Goal: Transaction & Acquisition: Purchase product/service

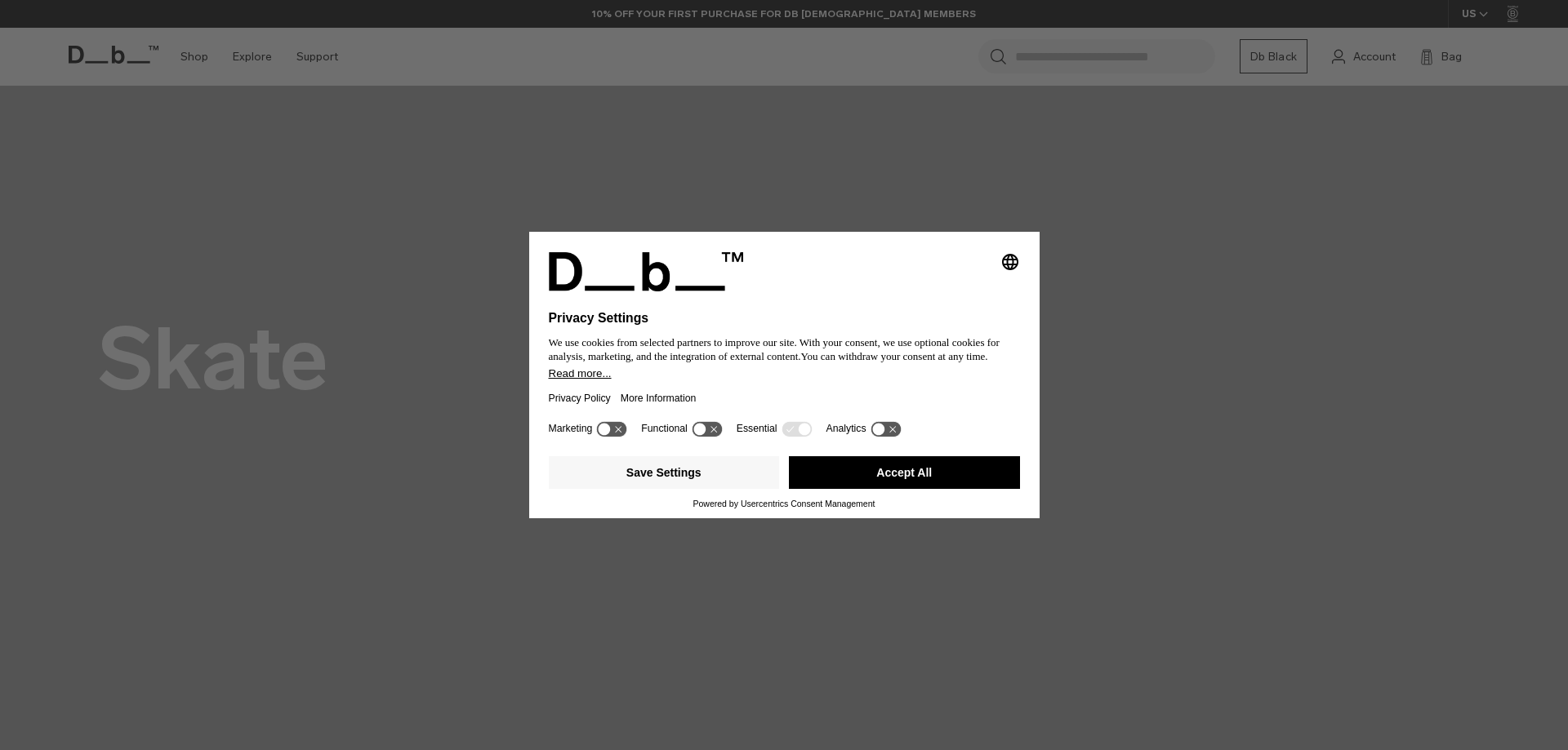
click at [876, 432] on icon at bounding box center [878, 428] width 13 height 13
click at [878, 433] on icon at bounding box center [885, 429] width 30 height 16
click at [763, 197] on div "Selecting an option will immediately change the language Privacy Settings We us…" at bounding box center [784, 375] width 1568 height 750
click at [1009, 259] on icon "Select language" at bounding box center [1010, 262] width 20 height 20
click at [1076, 205] on div "Privacy Settings We use cookies from selected partners to improve our site. Wit…" at bounding box center [784, 375] width 1568 height 750
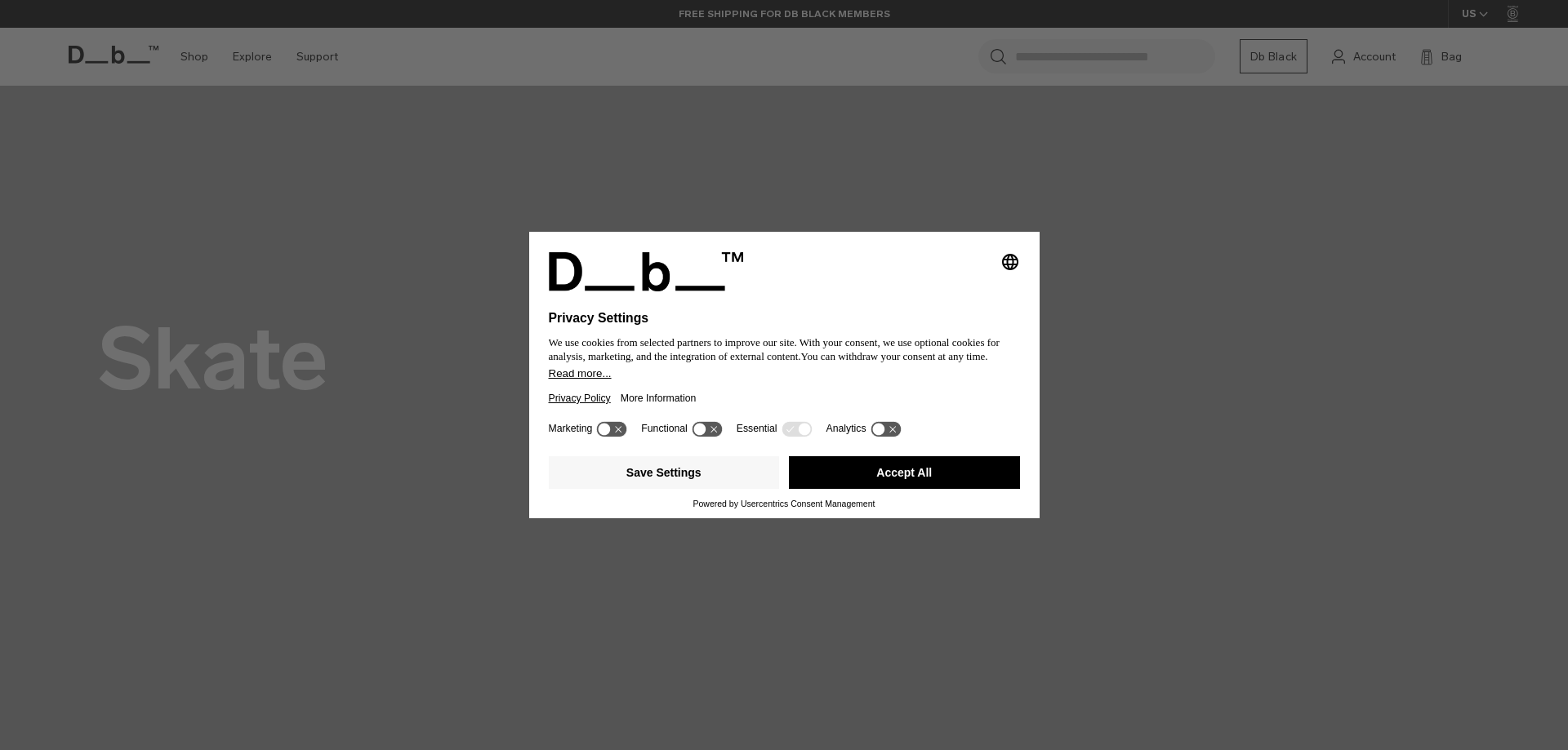
click at [582, 383] on link "Privacy Policy" at bounding box center [579, 398] width 62 height 37
click at [927, 468] on button "Accept All" at bounding box center [905, 472] width 231 height 32
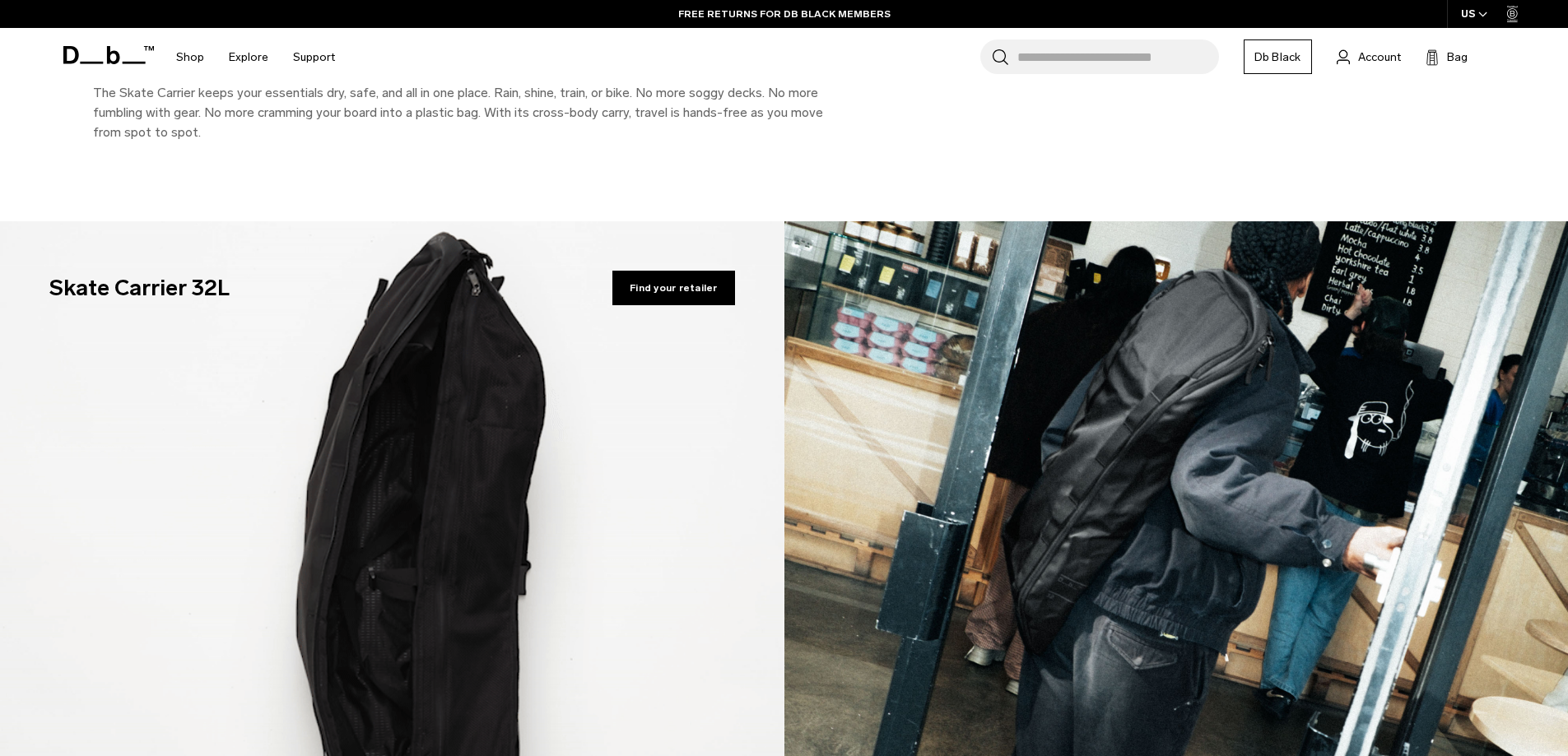
scroll to position [3950, 0]
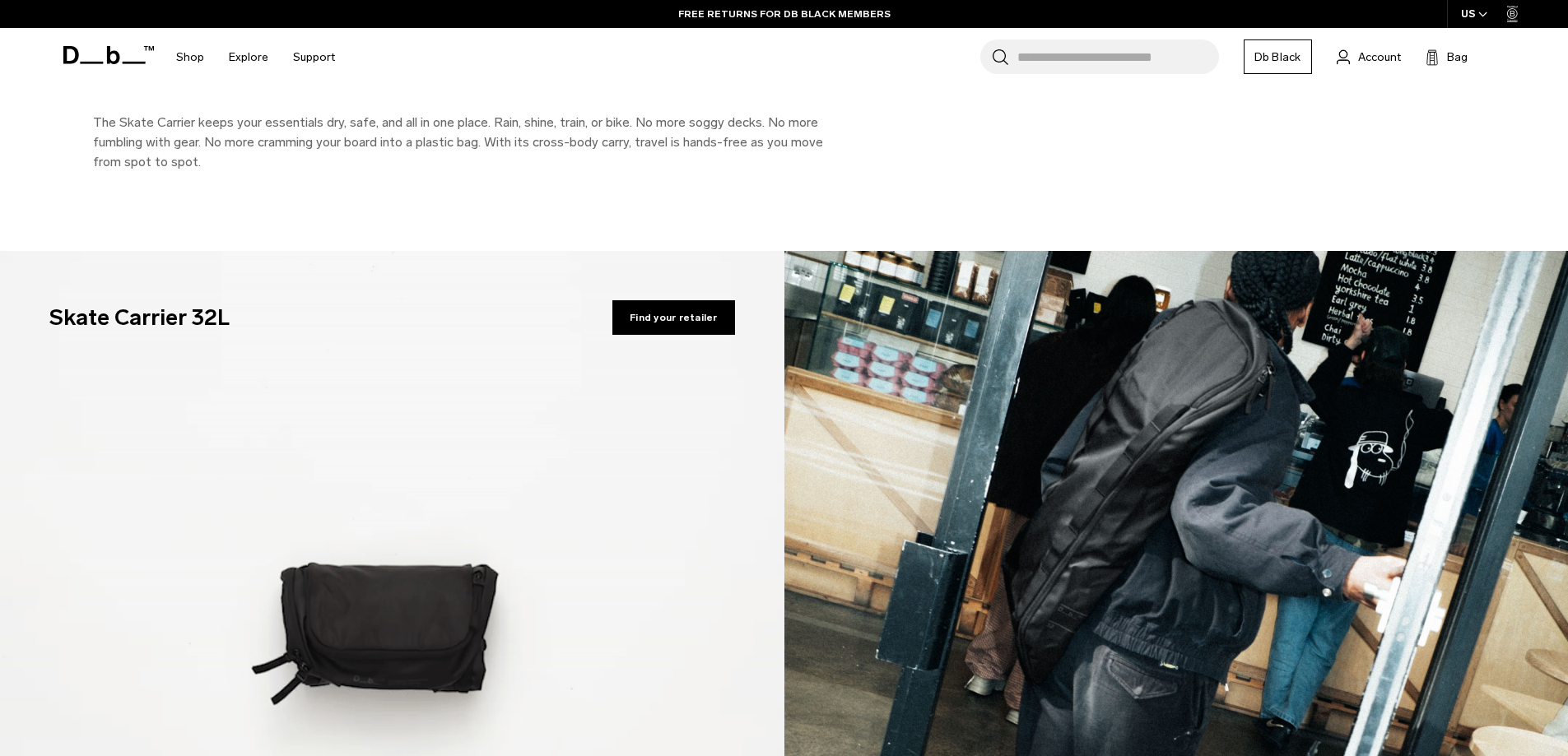
click at [711, 316] on span "Find your retailer" at bounding box center [674, 317] width 122 height 34
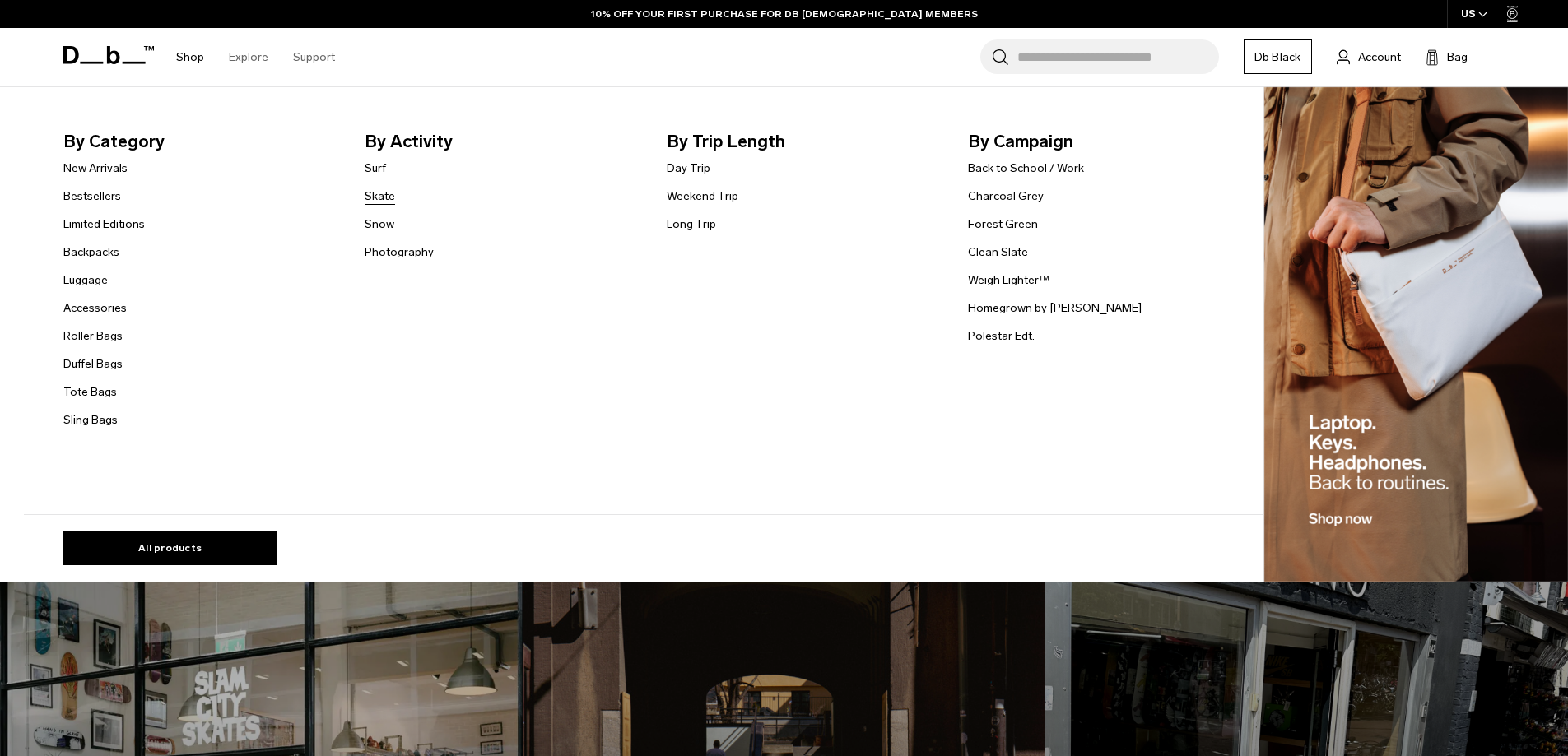
click at [385, 197] on link "Skate" at bounding box center [380, 196] width 31 height 18
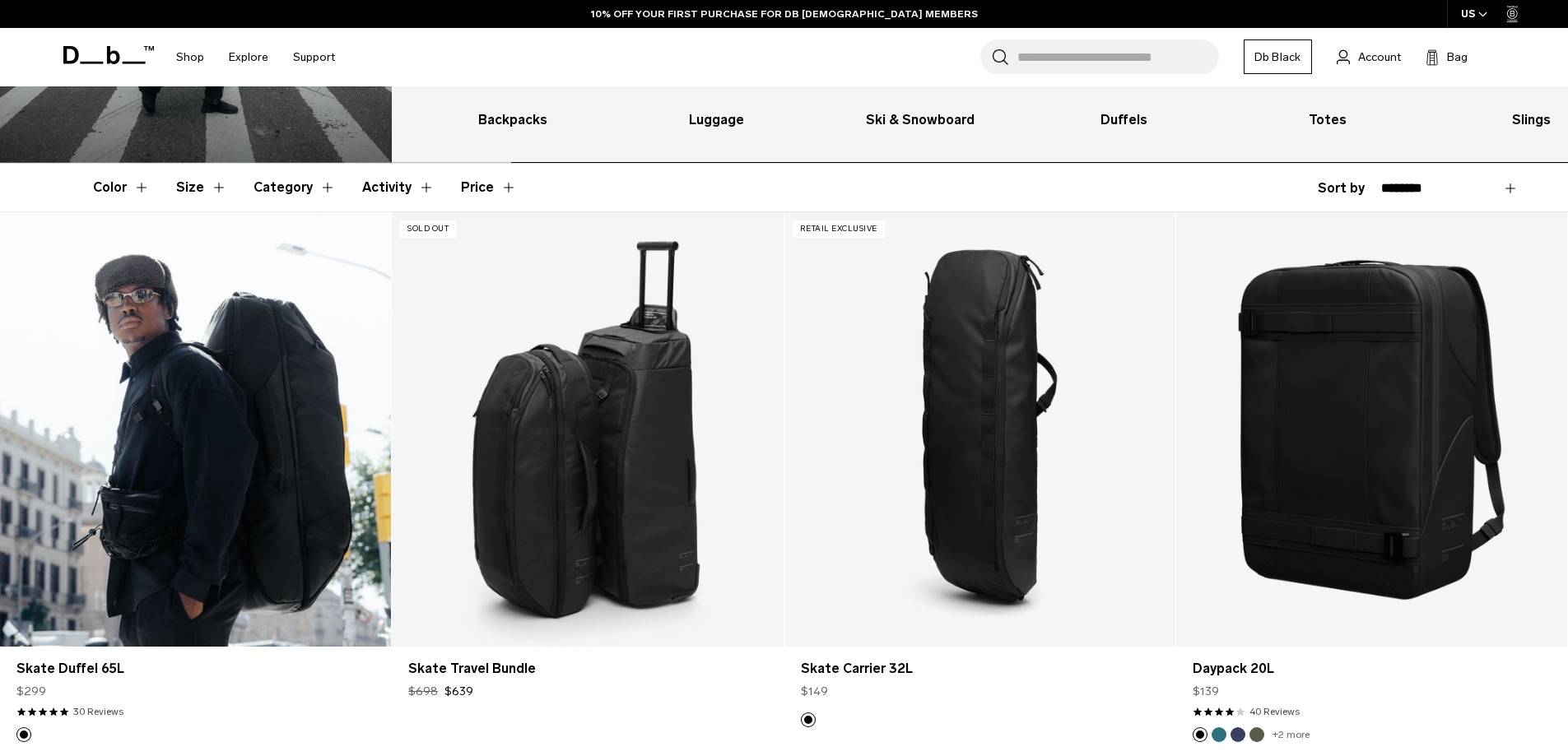
scroll to position [329, 0]
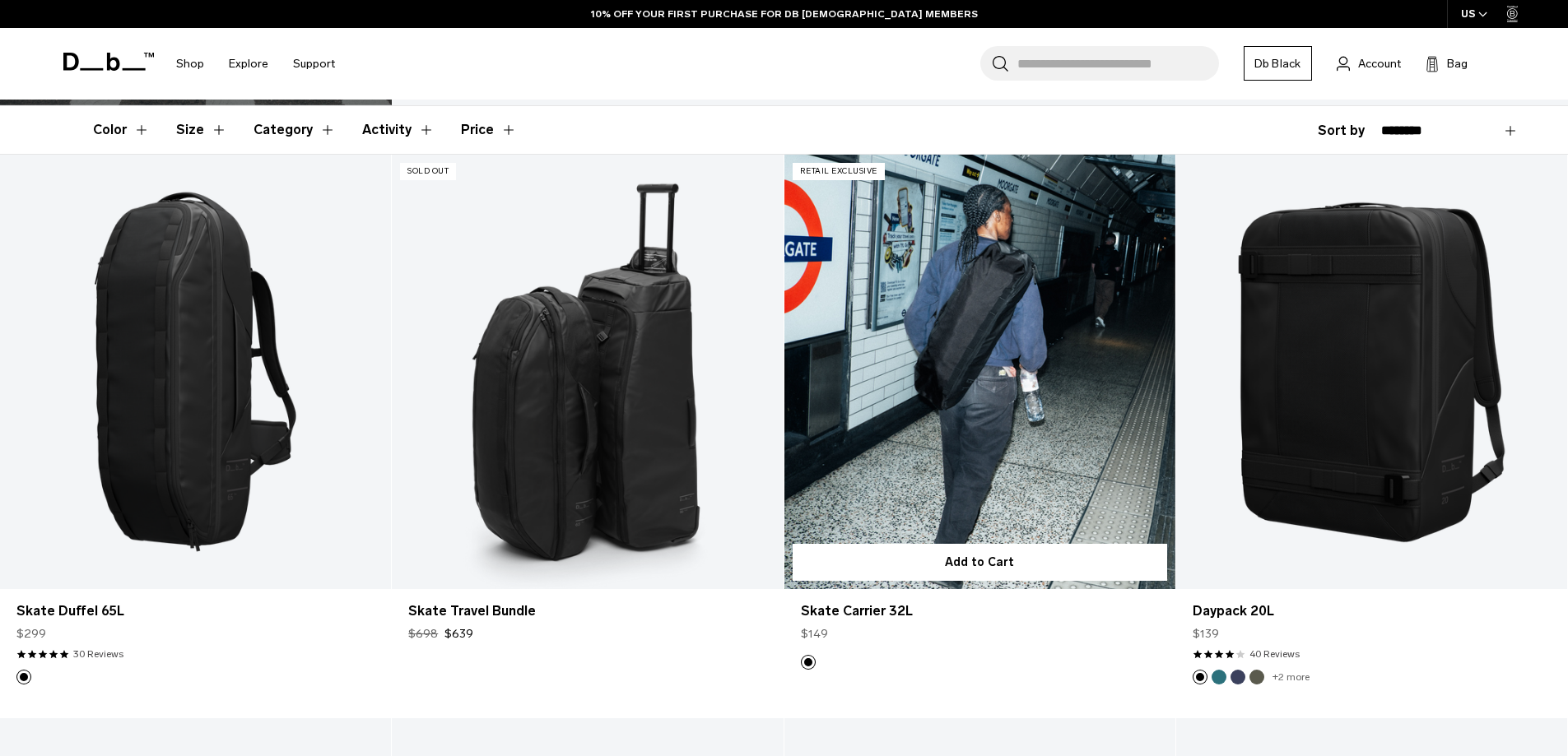
click at [931, 351] on link "Skate Carrier 32L" at bounding box center [980, 372] width 392 height 435
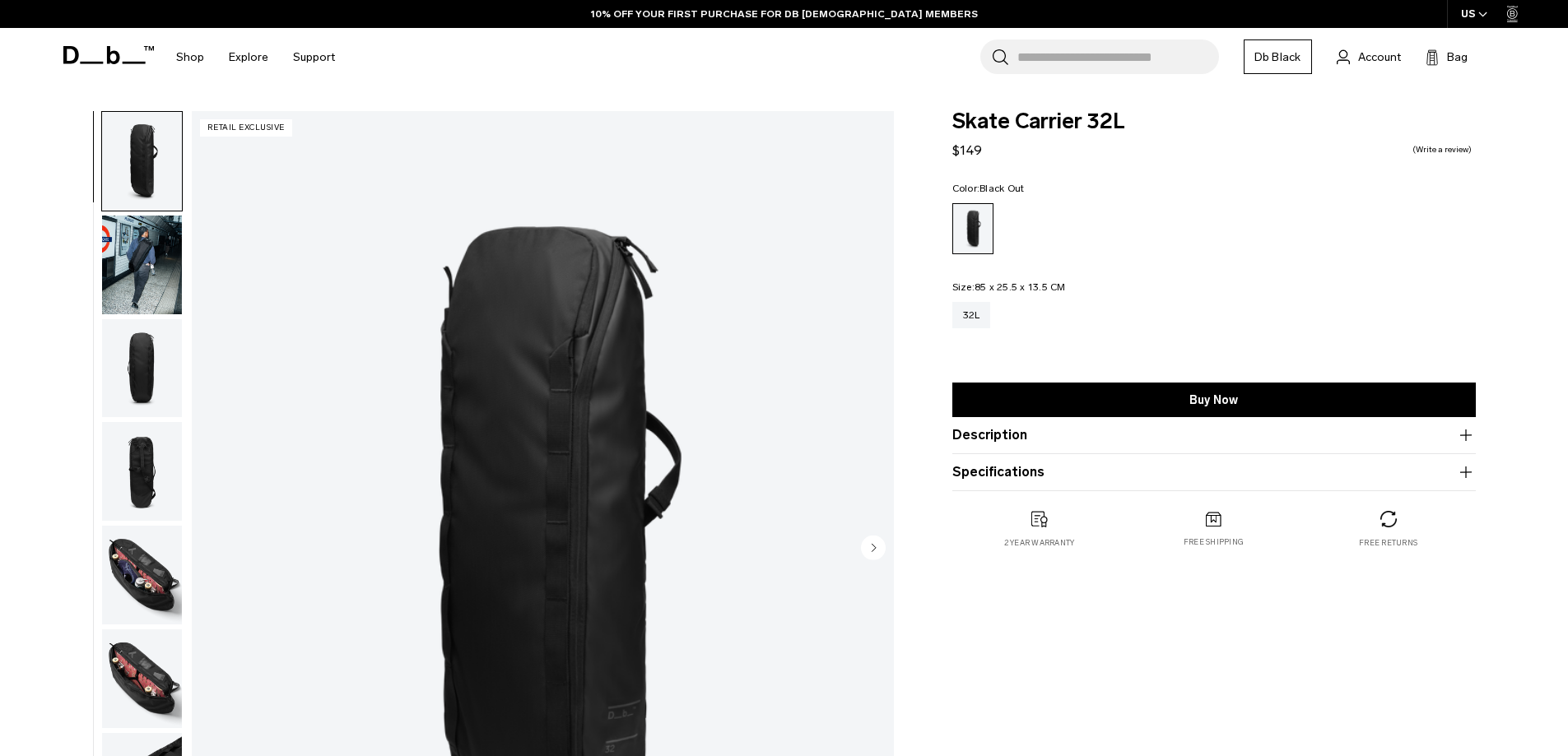
click at [143, 590] on img "button" at bounding box center [142, 575] width 80 height 99
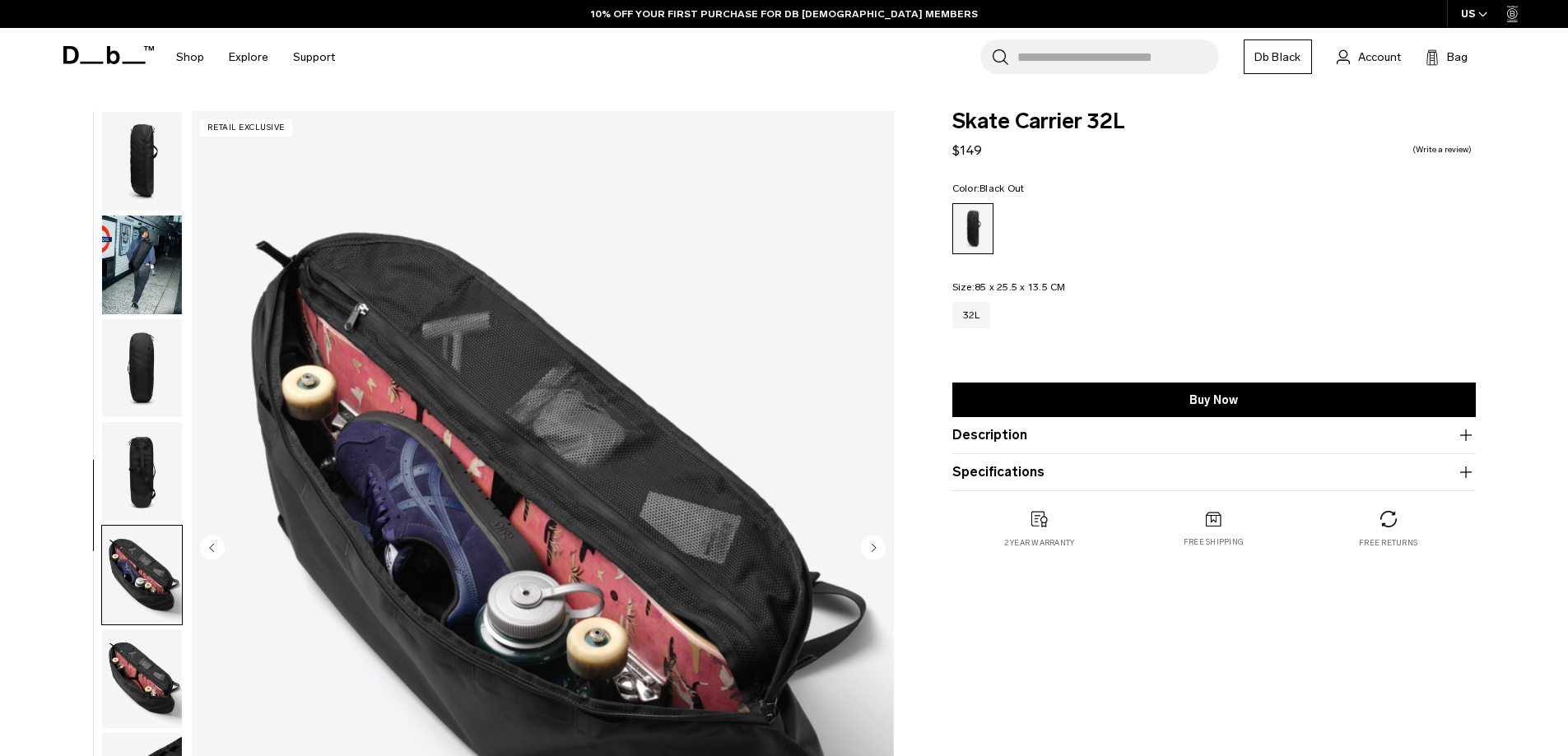
scroll to position [156, 0]
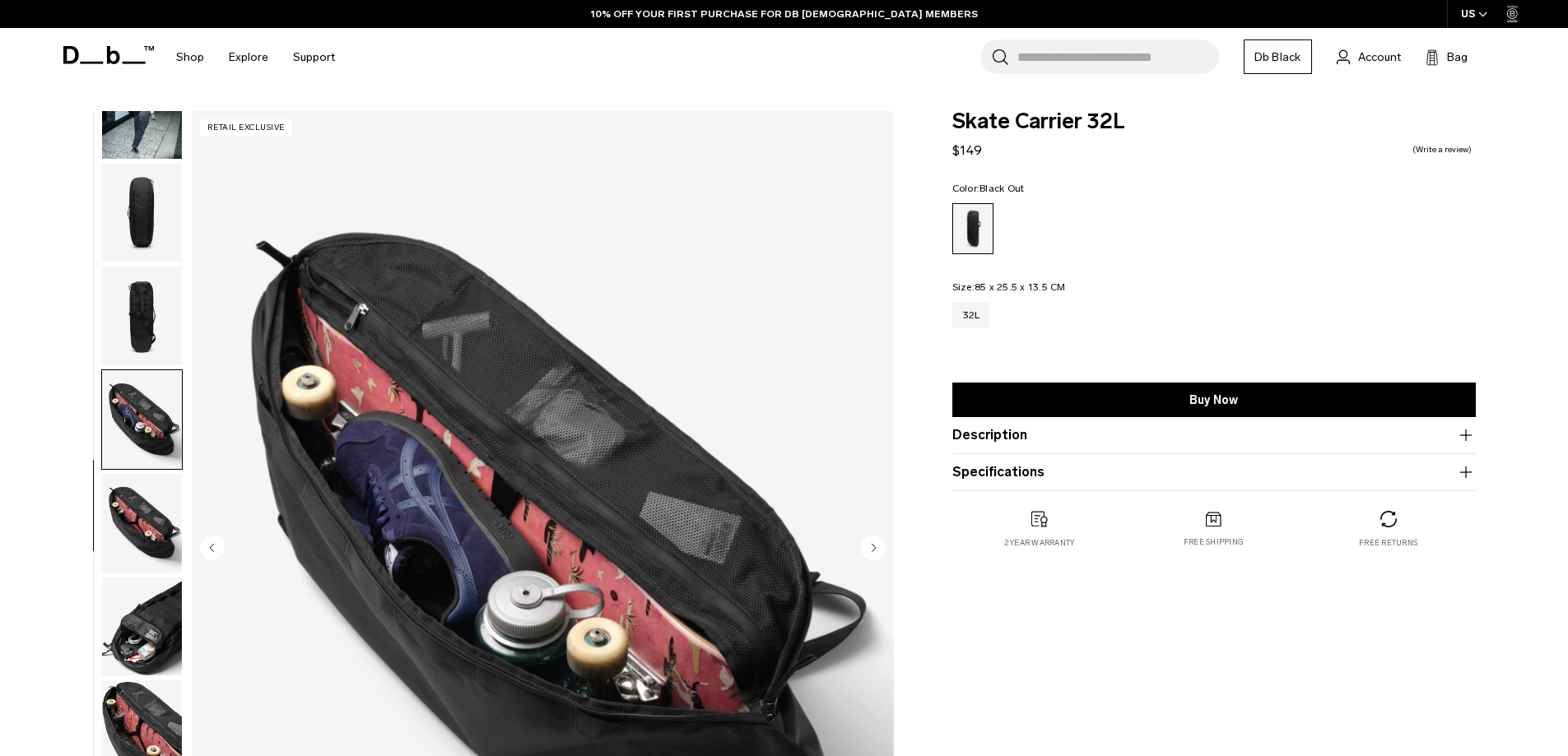
click at [136, 629] on img "button" at bounding box center [142, 627] width 80 height 99
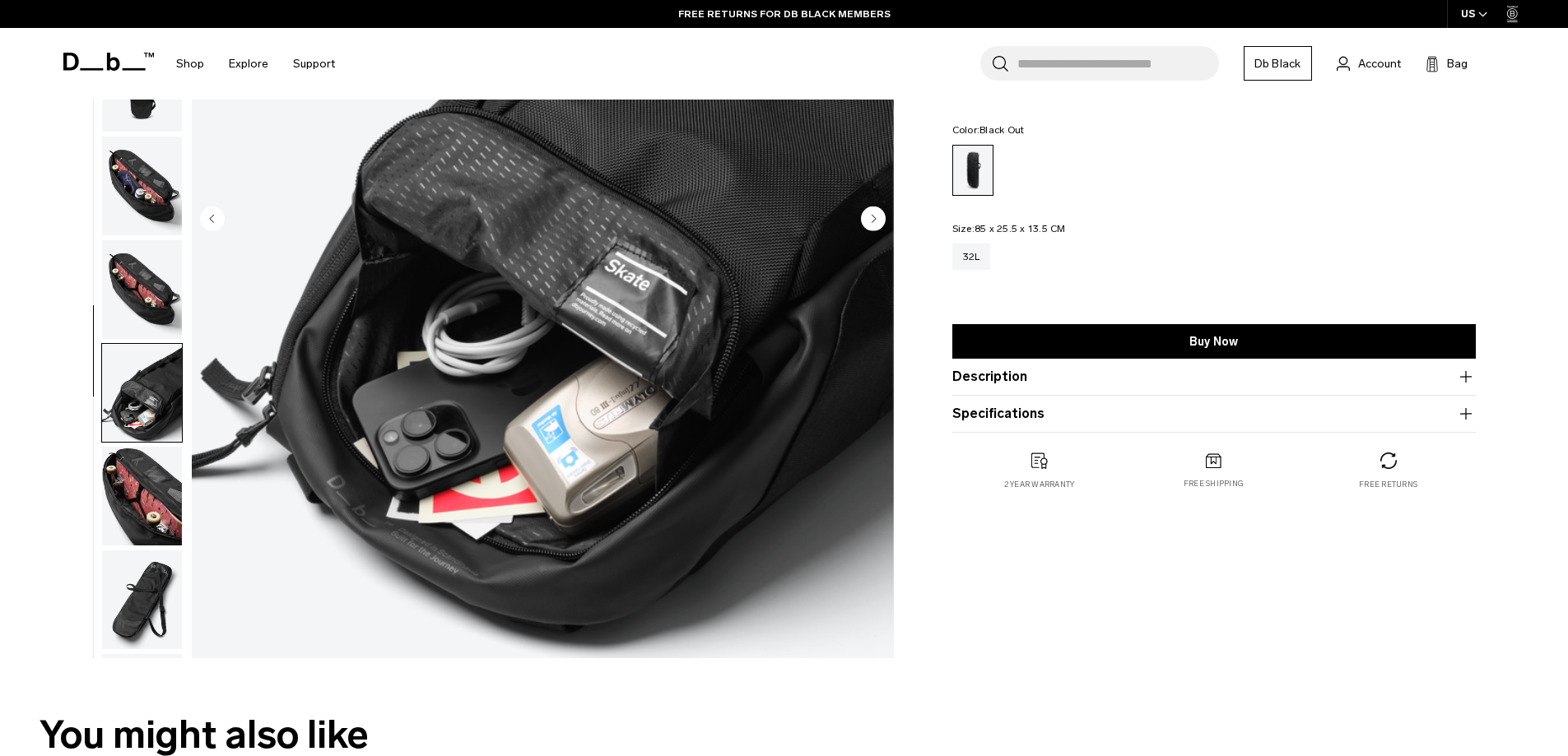
scroll to position [0, 0]
